Goal: Navigation & Orientation: Find specific page/section

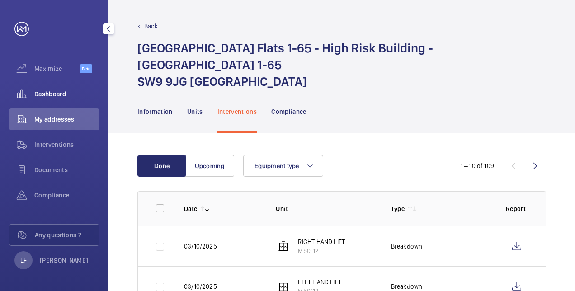
click at [49, 99] on div "Dashboard" at bounding box center [54, 94] width 90 height 22
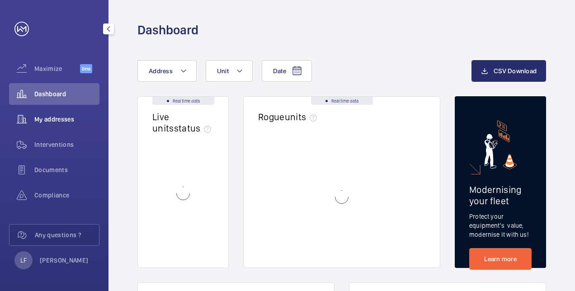
click at [54, 117] on span "My addresses" at bounding box center [66, 119] width 65 height 9
